Goal: Task Accomplishment & Management: Manage account settings

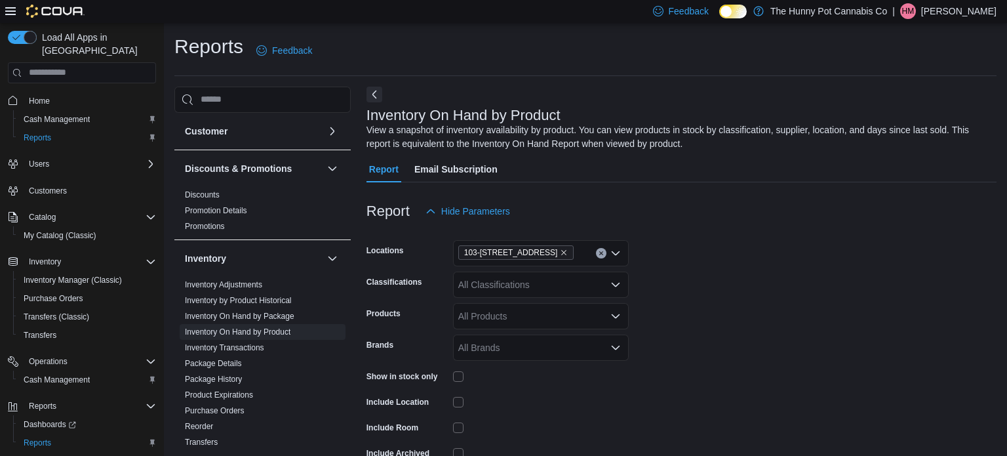
scroll to position [69, 0]
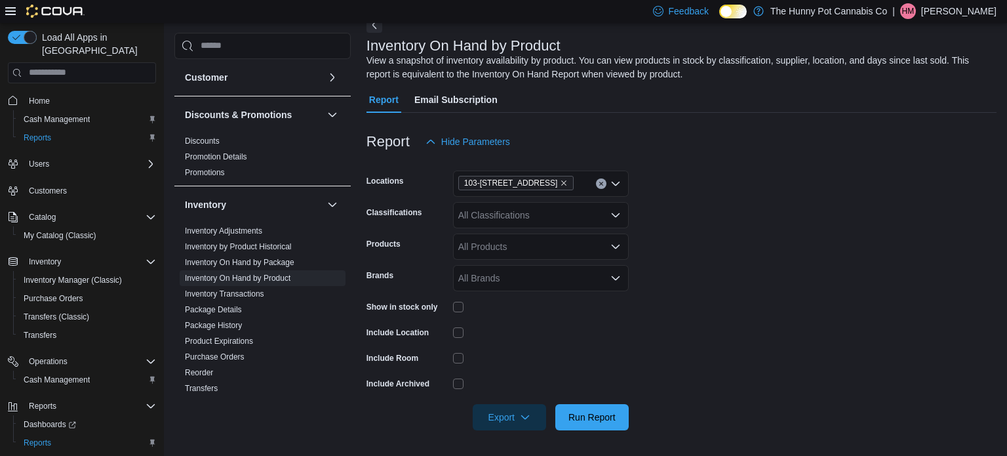
click at [749, 293] on form "Locations [STREET_ADDRESS] Classifications All Classifications Products All Pro…" at bounding box center [682, 292] width 630 height 275
click at [520, 416] on icon "button" at bounding box center [525, 416] width 10 height 10
click at [514, 340] on span "Export to Excel" at bounding box center [511, 336] width 59 height 10
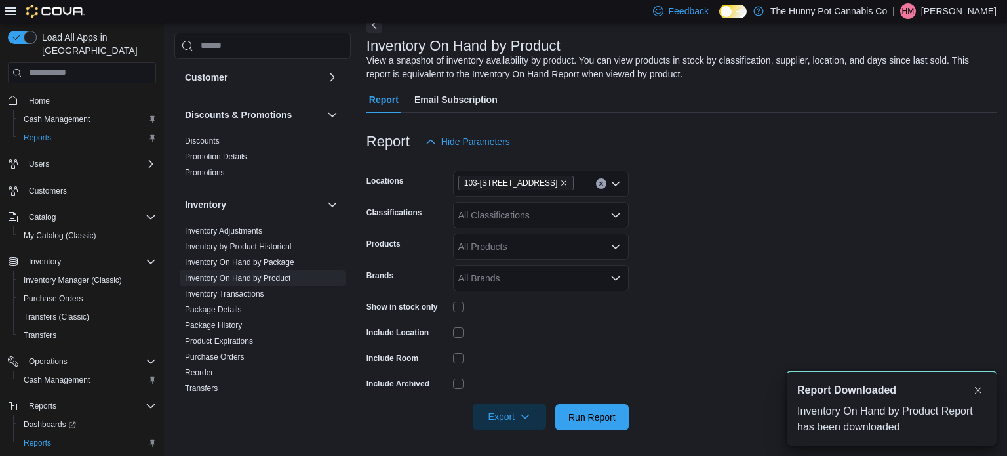
scroll to position [0, 0]
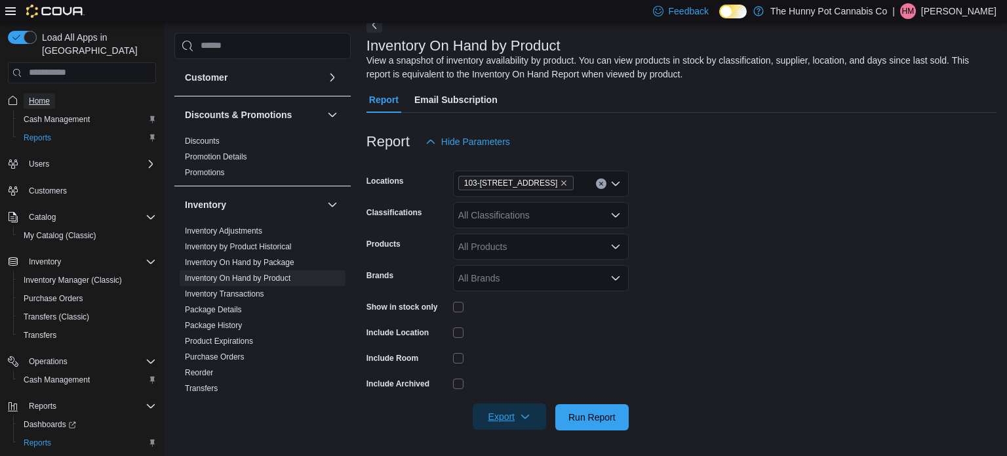
click at [43, 96] on span "Home" at bounding box center [39, 101] width 21 height 10
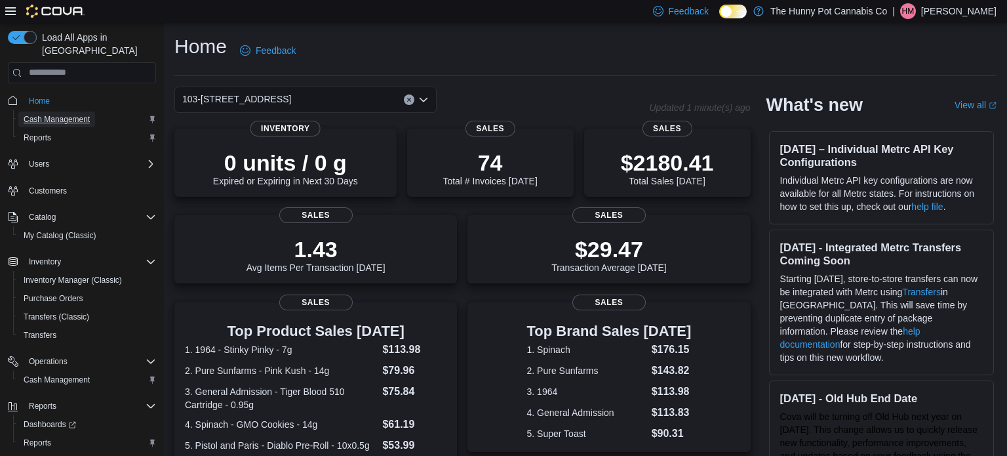
click at [71, 114] on span "Cash Management" at bounding box center [57, 119] width 66 height 10
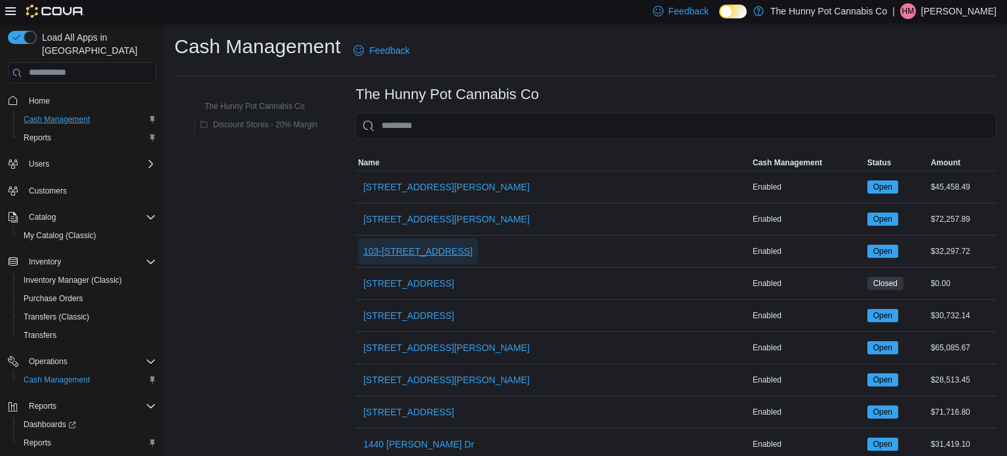
click at [386, 247] on span "103-[STREET_ADDRESS]" at bounding box center [417, 251] width 109 height 13
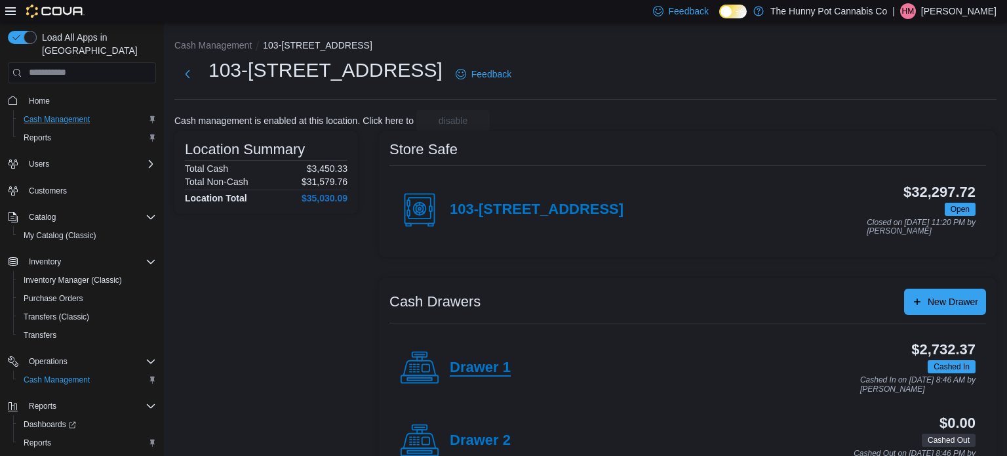
click at [473, 371] on h4 "Drawer 1" at bounding box center [480, 367] width 61 height 17
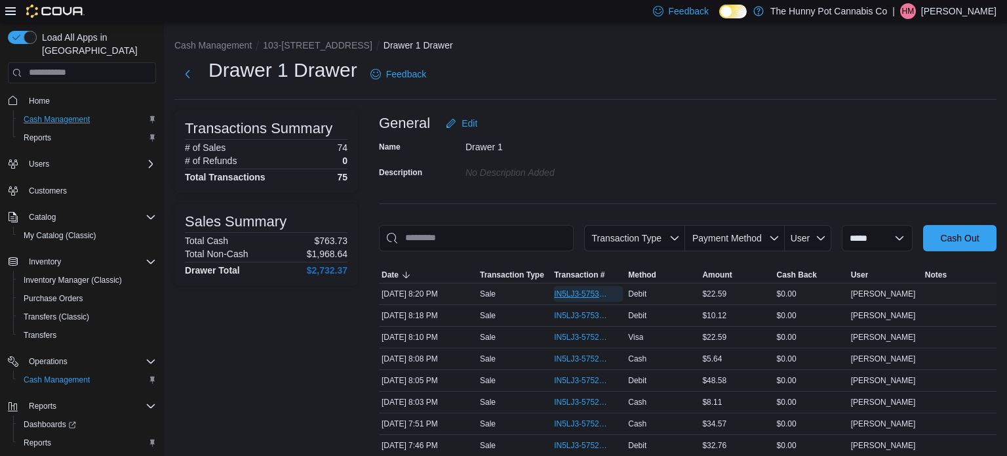
click at [584, 296] on span "IN5LJ3-5753086" at bounding box center [582, 293] width 56 height 10
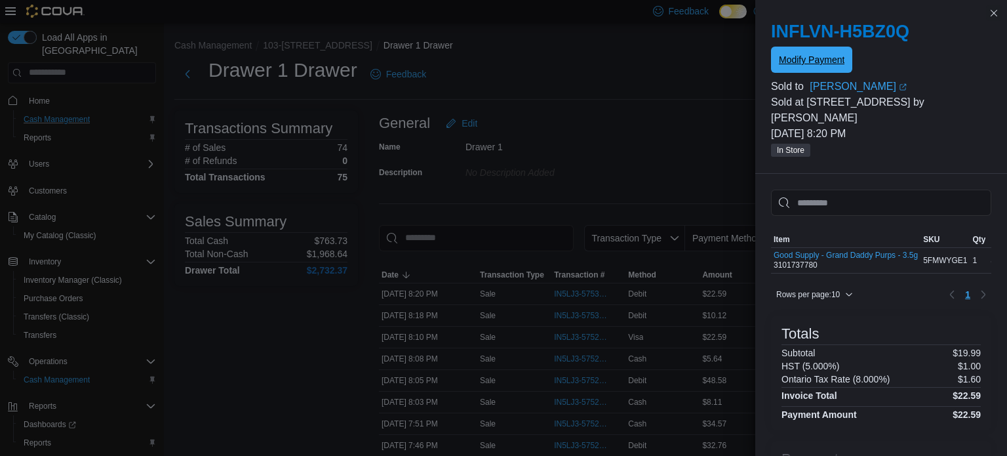
click at [823, 62] on span "Modify Payment" at bounding box center [812, 59] width 66 height 13
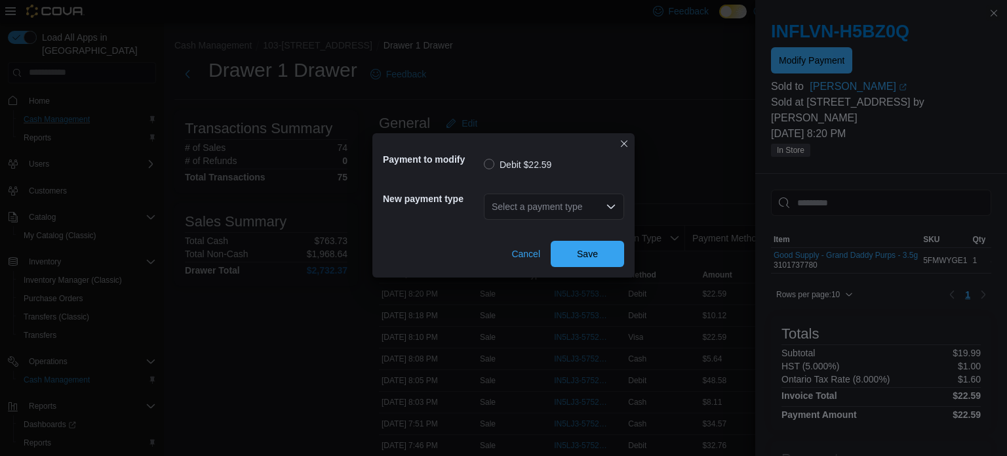
click at [599, 203] on div "Select a payment type" at bounding box center [554, 206] width 140 height 26
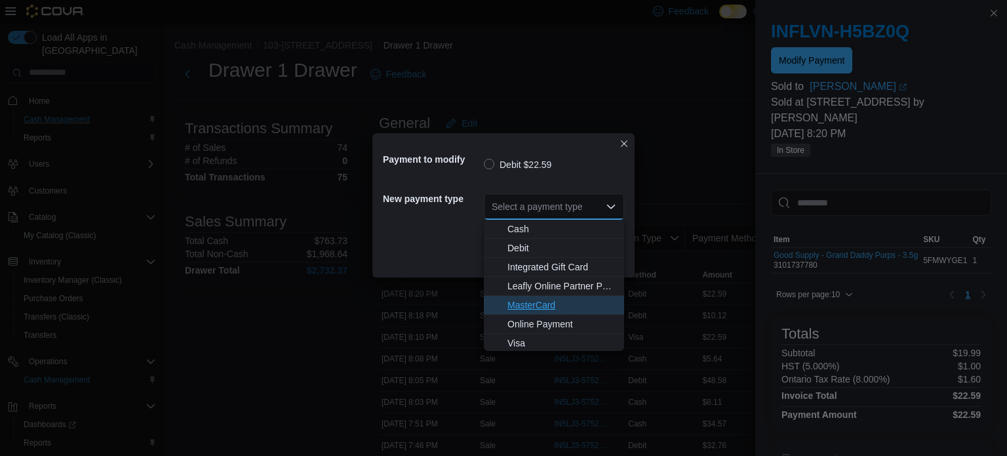
click at [525, 307] on span "MasterCard" at bounding box center [561, 304] width 109 height 13
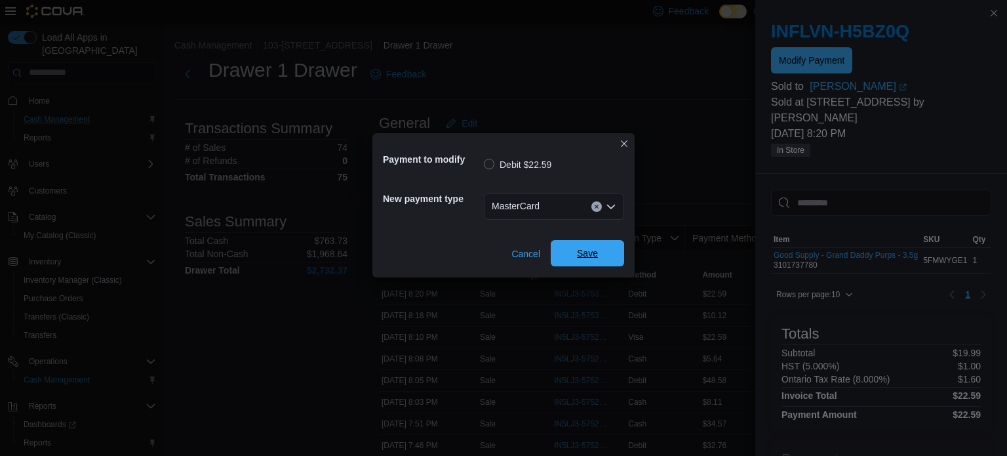
click at [580, 254] on span "Save" at bounding box center [587, 253] width 21 height 13
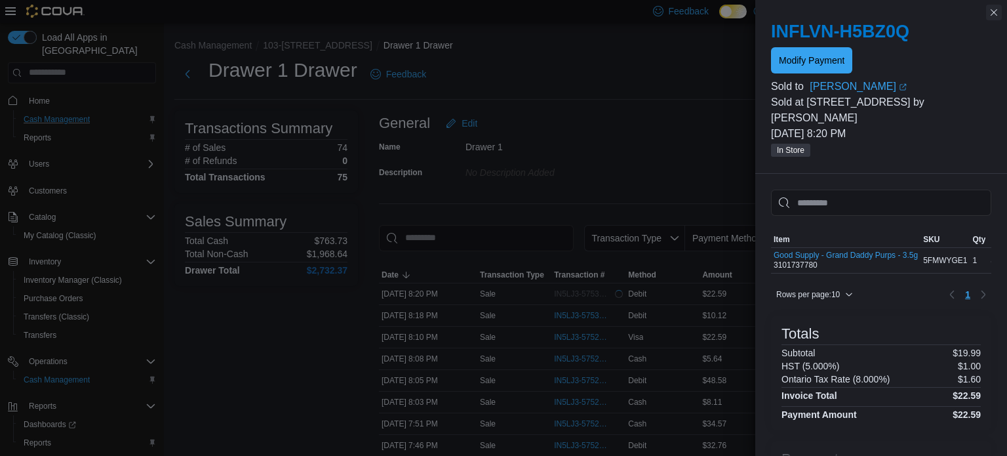
click at [996, 12] on button "Close this dialog" at bounding box center [994, 13] width 16 height 16
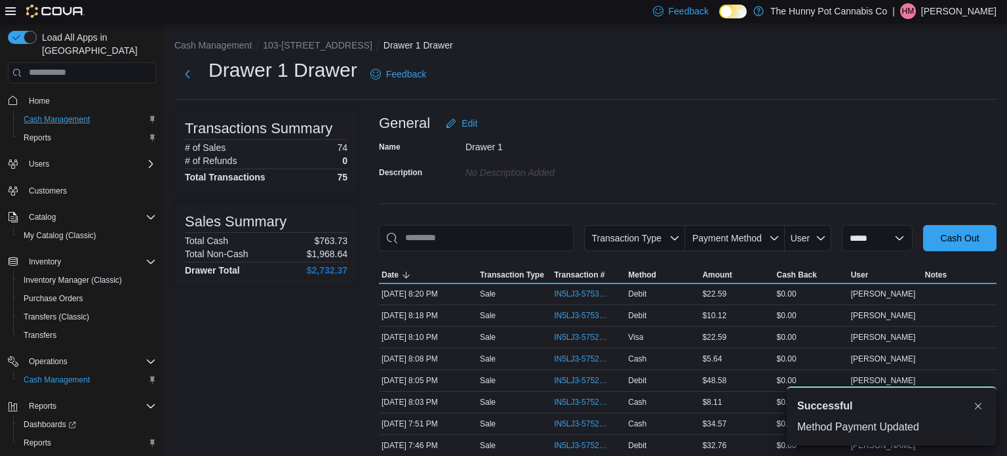
click at [824, 89] on div "Drawer 1 Drawer Feedback" at bounding box center [585, 74] width 822 height 34
